Goal: Task Accomplishment & Management: Manage account settings

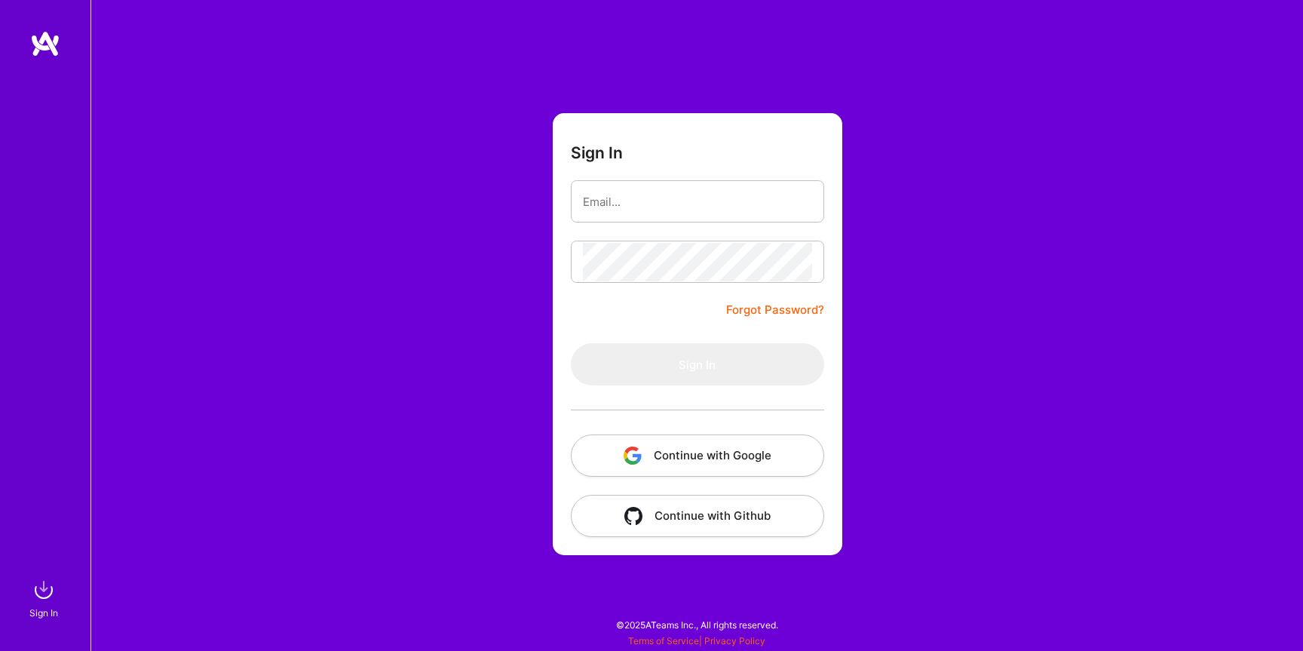
click at [754, 458] on button "Continue with Google" at bounding box center [697, 455] width 253 height 42
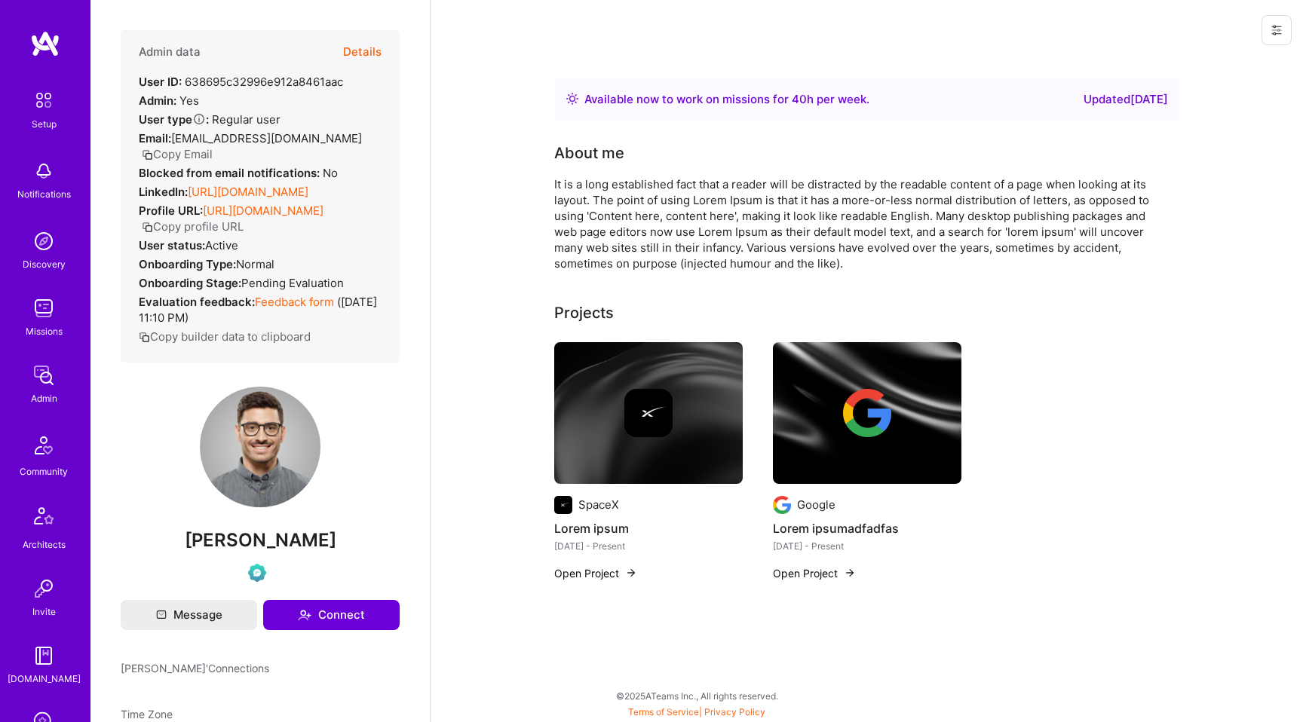
click at [1282, 33] on icon at bounding box center [1277, 30] width 12 height 12
click at [1235, 59] on button "Login as [PERSON_NAME]" at bounding box center [1212, 64] width 159 height 38
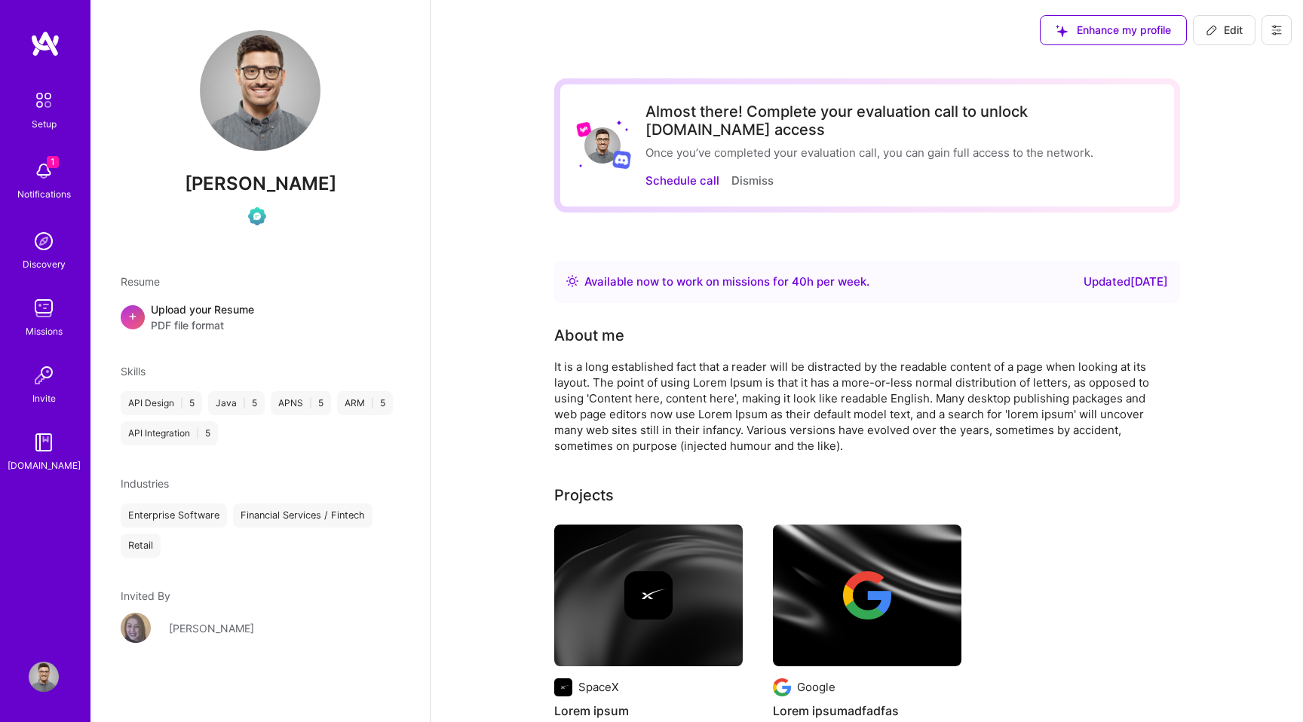
click at [43, 110] on img at bounding box center [44, 100] width 32 height 32
